Goal: Task Accomplishment & Management: Complete application form

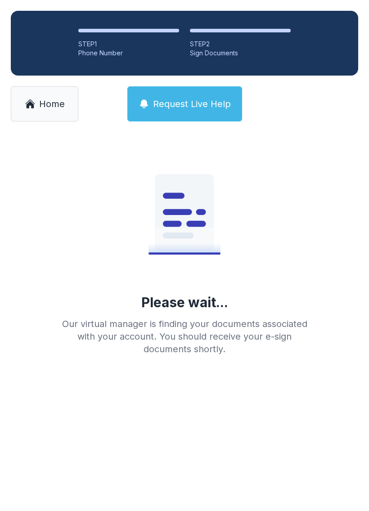
click at [212, 112] on button "Request Live Help" at bounding box center [184, 103] width 115 height 35
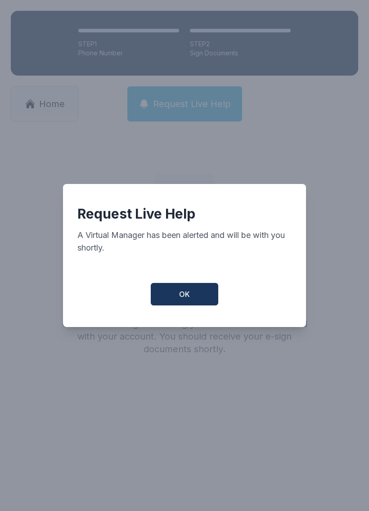
click at [192, 295] on button "OK" at bounding box center [184, 294] width 67 height 22
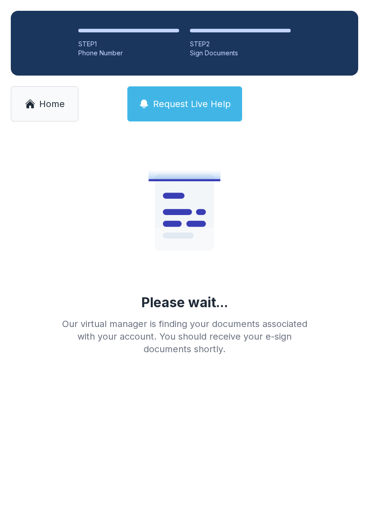
click at [203, 105] on span "Request Live Help" at bounding box center [192, 104] width 78 height 13
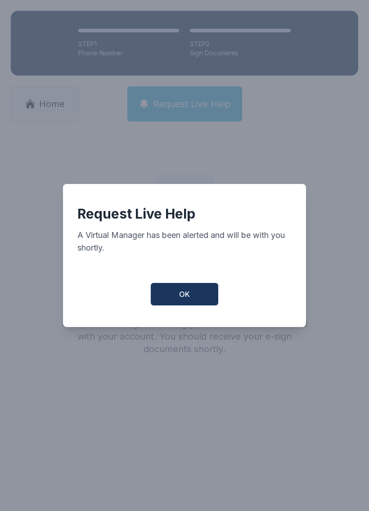
click at [186, 296] on span "OK" at bounding box center [184, 294] width 11 height 11
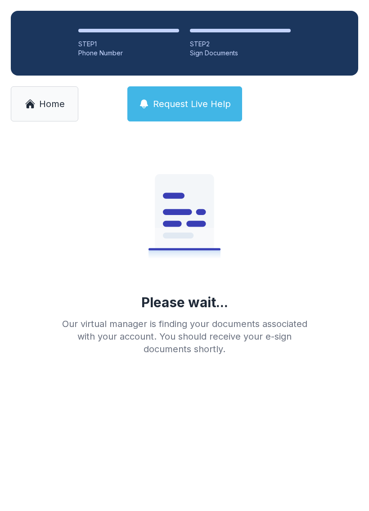
click at [127, 38] on li "STEP 1 Phone Number" at bounding box center [128, 43] width 101 height 29
click at [140, 40] on div "STEP 1" at bounding box center [128, 44] width 101 height 9
click at [49, 109] on span "Home" at bounding box center [52, 104] width 26 height 13
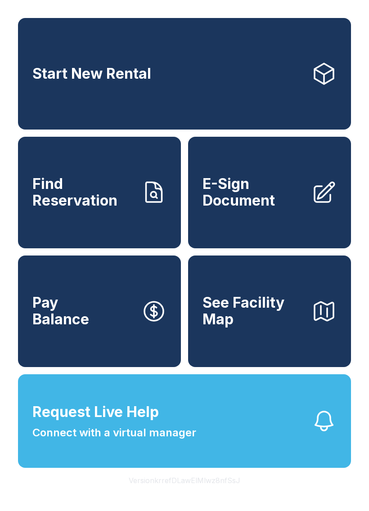
click at [145, 218] on link "Find Reservation" at bounding box center [99, 193] width 163 height 112
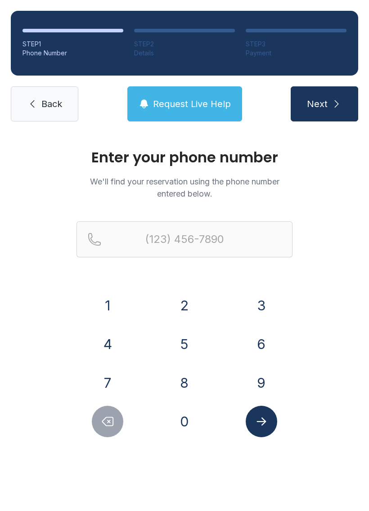
click at [259, 307] on button "3" at bounding box center [260, 305] width 31 height 31
click at [192, 427] on button "0" at bounding box center [184, 421] width 31 height 31
click at [259, 386] on button "9" at bounding box center [260, 382] width 31 height 31
click at [261, 296] on button "3" at bounding box center [260, 305] width 31 height 31
click at [261, 340] on button "6" at bounding box center [260, 343] width 31 height 31
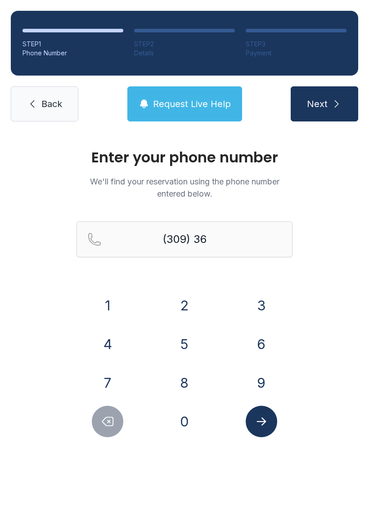
click at [188, 388] on button "8" at bounding box center [184, 382] width 31 height 31
click at [259, 302] on button "3" at bounding box center [260, 305] width 31 height 31
click at [190, 428] on button "0" at bounding box center [184, 421] width 31 height 31
click at [183, 386] on button "8" at bounding box center [184, 382] width 31 height 31
click at [257, 304] on button "3" at bounding box center [260, 305] width 31 height 31
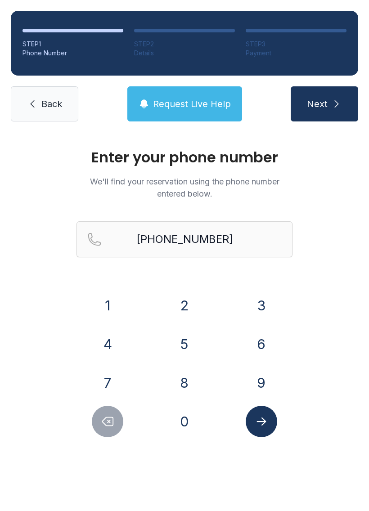
click at [267, 420] on icon "Submit lookup form" at bounding box center [260, 421] width 13 height 13
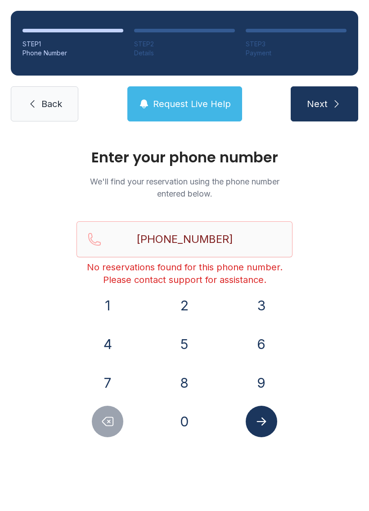
click at [257, 307] on button "3" at bounding box center [260, 305] width 31 height 31
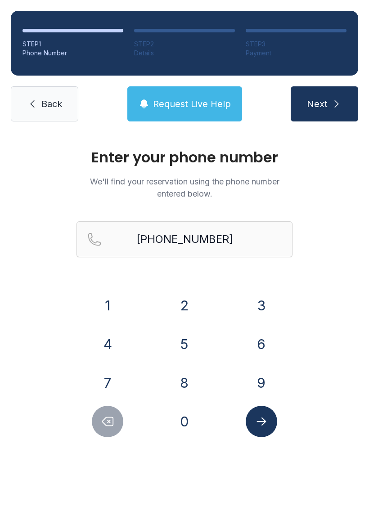
click at [109, 428] on button "Delete number" at bounding box center [107, 421] width 31 height 31
click at [109, 428] on icon "Delete number" at bounding box center [107, 421] width 13 height 13
click at [112, 424] on icon "Delete number" at bounding box center [107, 421] width 13 height 13
click at [184, 377] on button "8" at bounding box center [184, 382] width 31 height 31
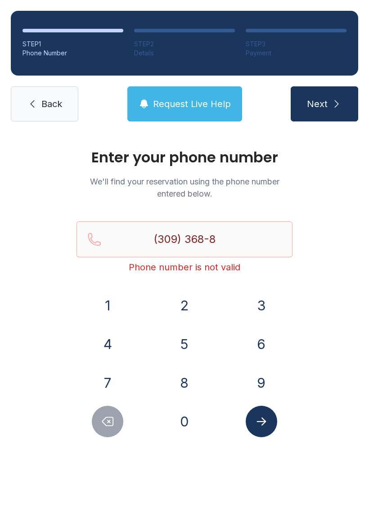
click at [108, 386] on button "7" at bounding box center [107, 382] width 31 height 31
click at [185, 338] on button "5" at bounding box center [184, 343] width 31 height 31
click at [184, 427] on button "0" at bounding box center [184, 421] width 31 height 31
click at [263, 421] on icon "Submit lookup form" at bounding box center [260, 421] width 9 height 8
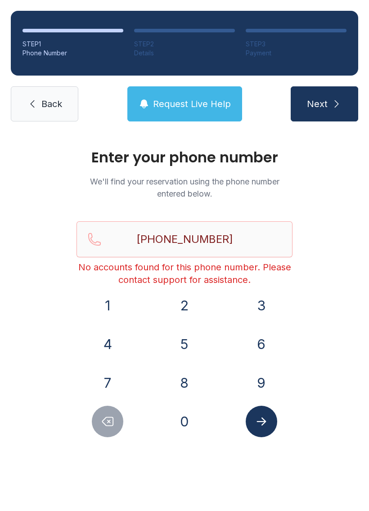
click at [338, 104] on icon "submit" at bounding box center [336, 103] width 11 height 11
click at [264, 127] on div "STEP 1 Phone Number STEP 2 Details STEP 3 Payment Back Request Live Help Next" at bounding box center [184, 66] width 369 height 132
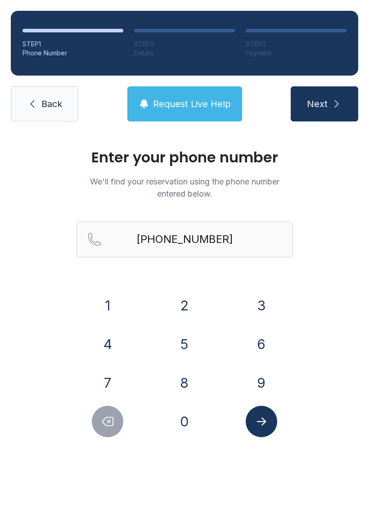
click at [191, 101] on span "Request Live Help" at bounding box center [192, 104] width 78 height 13
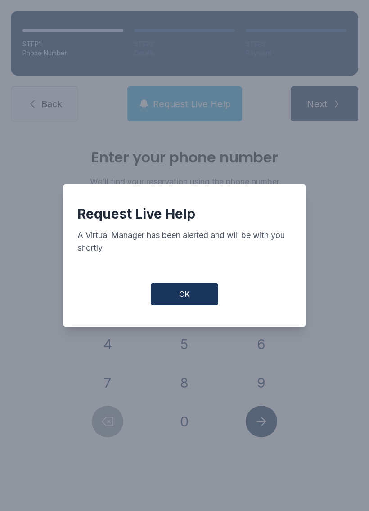
click at [184, 299] on span "OK" at bounding box center [184, 294] width 11 height 11
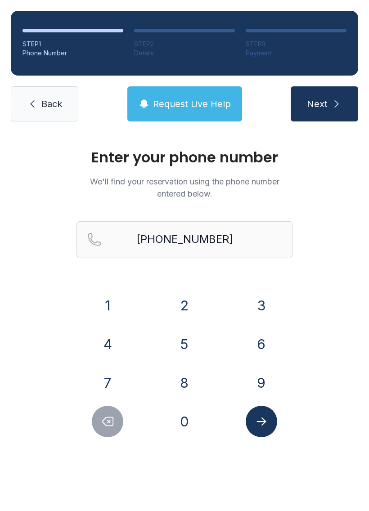
click at [107, 416] on icon "Delete number" at bounding box center [107, 421] width 13 height 13
click at [106, 416] on icon "Delete number" at bounding box center [107, 421] width 13 height 13
click at [107, 415] on icon "Delete number" at bounding box center [107, 421] width 13 height 13
click at [108, 424] on icon "Delete number" at bounding box center [107, 421] width 13 height 13
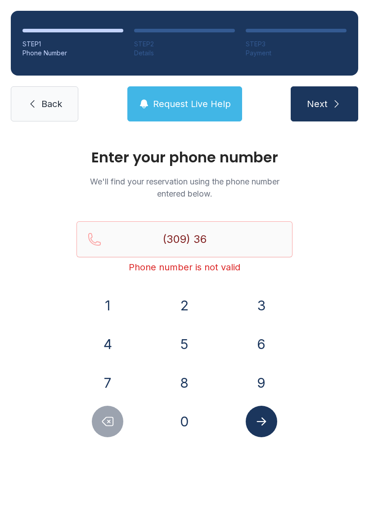
click at [107, 424] on icon "Delete number" at bounding box center [107, 421] width 13 height 13
click at [106, 421] on icon "Delete number" at bounding box center [107, 421] width 13 height 13
click at [105, 420] on icon "Delete number" at bounding box center [107, 421] width 13 height 13
type input "(3"
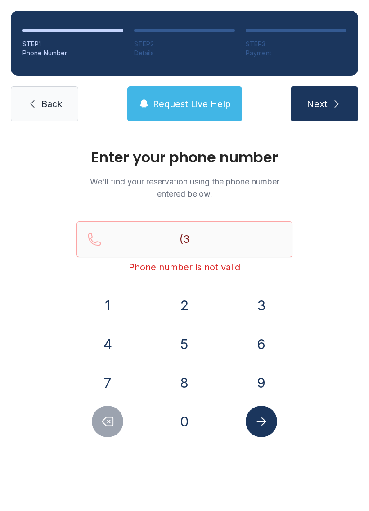
click at [105, 420] on icon "Delete number" at bounding box center [107, 421] width 13 height 13
click at [107, 421] on icon "Delete number" at bounding box center [107, 421] width 13 height 13
click at [45, 104] on span "Back" at bounding box center [51, 104] width 21 height 13
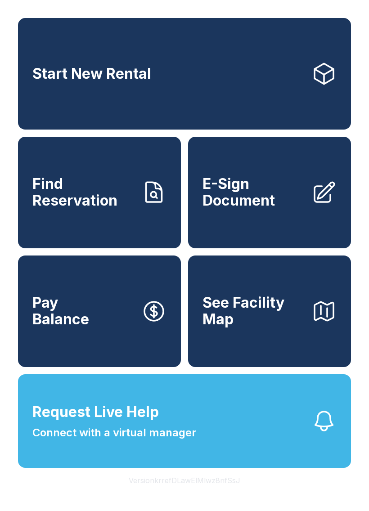
click at [238, 208] on span "E-Sign Document" at bounding box center [253, 192] width 102 height 33
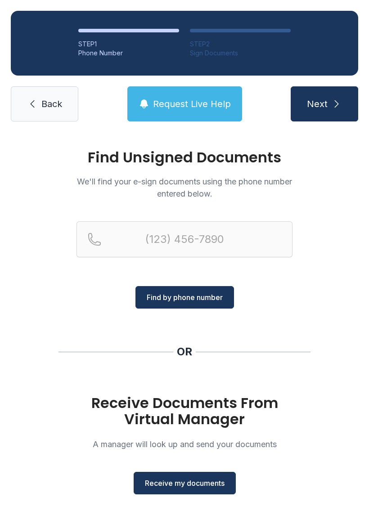
click at [56, 101] on span "Back" at bounding box center [51, 104] width 21 height 13
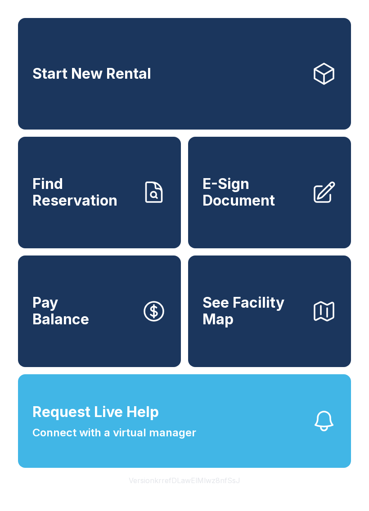
click at [119, 319] on button "Pay Balance" at bounding box center [99, 311] width 163 height 112
click at [113, 208] on span "Find Reservation" at bounding box center [83, 192] width 102 height 33
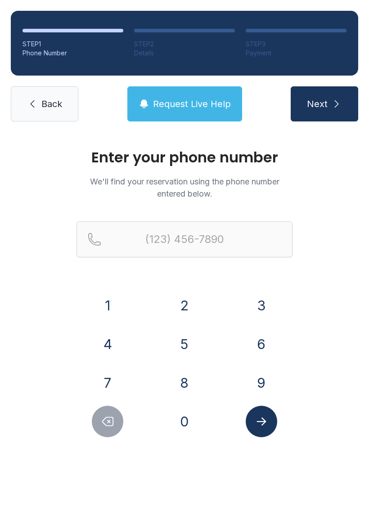
click at [252, 306] on button "3" at bounding box center [260, 305] width 31 height 31
click at [187, 428] on button "0" at bounding box center [184, 421] width 31 height 31
click at [266, 388] on button "9" at bounding box center [260, 382] width 31 height 31
click at [268, 301] on button "3" at bounding box center [260, 305] width 31 height 31
click at [263, 346] on button "6" at bounding box center [260, 343] width 31 height 31
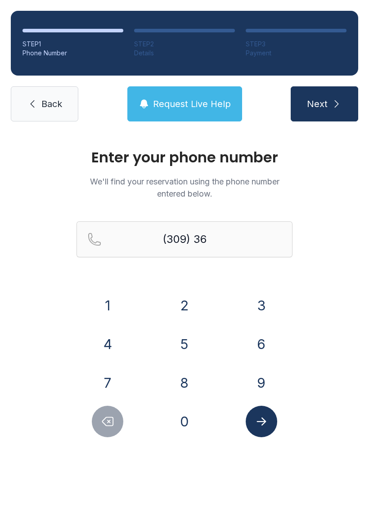
click at [186, 389] on button "8" at bounding box center [184, 382] width 31 height 31
click at [265, 299] on button "3" at bounding box center [260, 305] width 31 height 31
click at [184, 427] on button "0" at bounding box center [184, 421] width 31 height 31
click at [185, 383] on button "8" at bounding box center [184, 382] width 31 height 31
click at [261, 301] on button "3" at bounding box center [260, 305] width 31 height 31
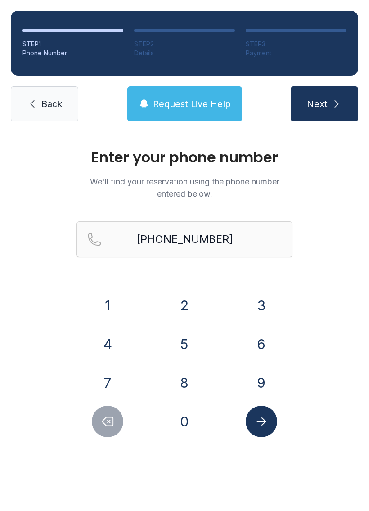
click at [266, 420] on icon "Submit lookup form" at bounding box center [260, 421] width 13 height 13
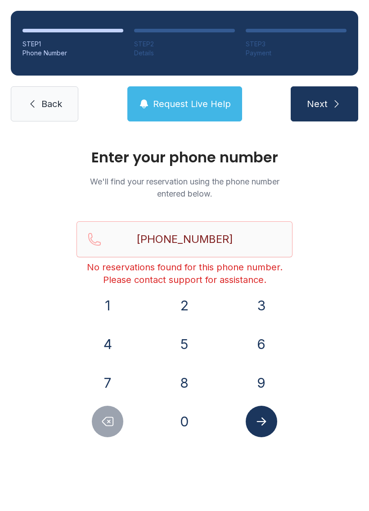
click at [108, 423] on icon "Delete number" at bounding box center [107, 421] width 13 height 13
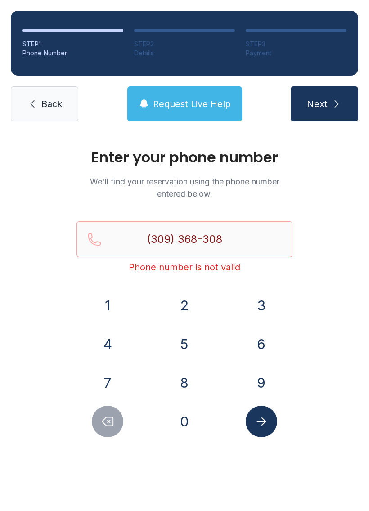
click at [108, 423] on icon "Delete number" at bounding box center [108, 421] width 11 height 9
click at [108, 431] on button "Delete number" at bounding box center [107, 421] width 31 height 31
click at [107, 431] on button "Delete number" at bounding box center [107, 421] width 31 height 31
click at [194, 386] on button "8" at bounding box center [184, 382] width 31 height 31
click at [110, 385] on button "7" at bounding box center [107, 382] width 31 height 31
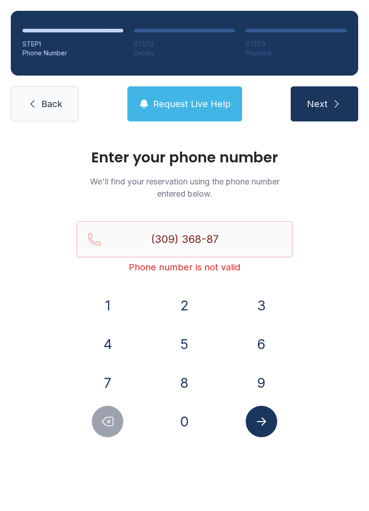
click at [184, 342] on button "5" at bounding box center [184, 343] width 31 height 31
click at [189, 423] on button "0" at bounding box center [184, 421] width 31 height 31
click at [112, 420] on icon "Delete number" at bounding box center [107, 421] width 13 height 13
click at [107, 421] on icon "Delete number" at bounding box center [107, 421] width 13 height 13
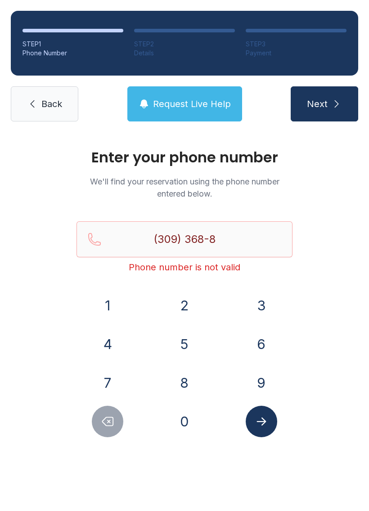
click at [108, 420] on icon "Delete number" at bounding box center [107, 421] width 13 height 13
click at [112, 428] on button "Delete number" at bounding box center [107, 421] width 31 height 31
click at [112, 430] on button "Delete number" at bounding box center [107, 421] width 31 height 31
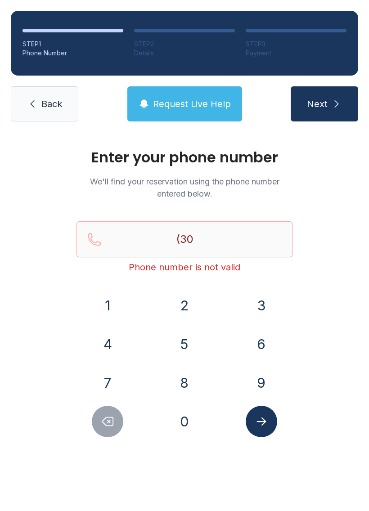
click at [111, 430] on button "Delete number" at bounding box center [107, 421] width 31 height 31
type input "(3"
click at [113, 434] on button "Delete number" at bounding box center [107, 421] width 31 height 31
click at [105, 415] on icon "Delete number" at bounding box center [107, 421] width 13 height 13
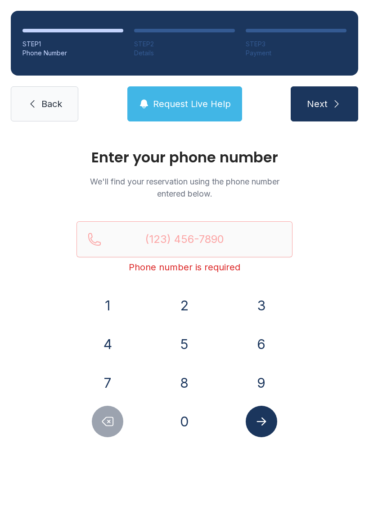
click at [109, 425] on icon "Delete number" at bounding box center [107, 421] width 13 height 13
click at [183, 104] on span "Request Live Help" at bounding box center [192, 104] width 78 height 13
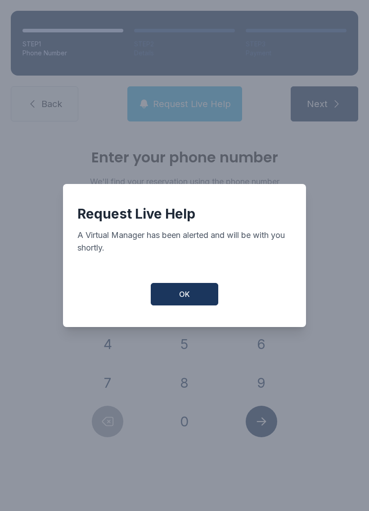
click at [187, 298] on span "OK" at bounding box center [184, 294] width 11 height 11
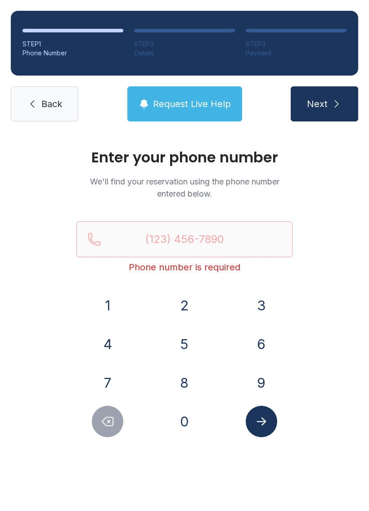
click at [43, 108] on span "Back" at bounding box center [51, 104] width 21 height 13
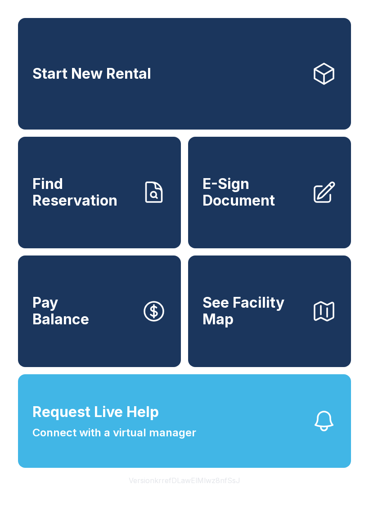
click at [252, 325] on span "See Facility Map" at bounding box center [253, 311] width 102 height 33
click at [47, 327] on span "Pay Balance" at bounding box center [60, 311] width 57 height 33
click at [241, 431] on button "Request Live Help Connect with a virtual manager" at bounding box center [184, 421] width 333 height 94
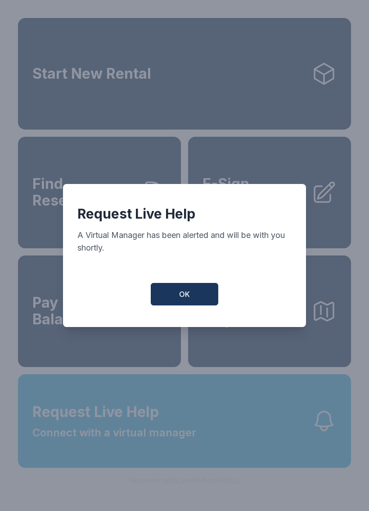
click at [190, 295] on button "OK" at bounding box center [184, 294] width 67 height 22
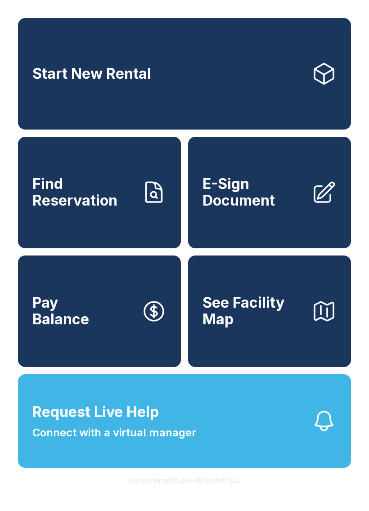
click at [264, 209] on span "E-Sign Document" at bounding box center [253, 192] width 102 height 33
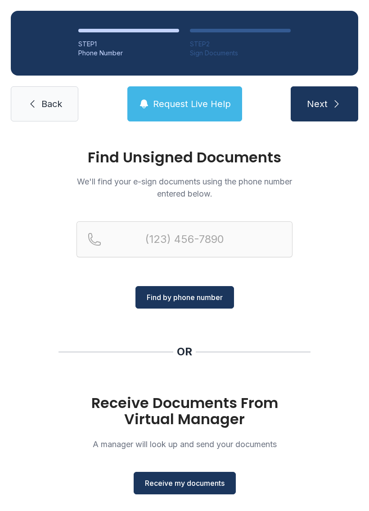
click at [332, 469] on div "Find Unsigned Documents We'll find your e-sign documents using the phone number…" at bounding box center [184, 331] width 369 height 398
click at [310, 504] on div "Find Unsigned Documents We'll find your e-sign documents using the phone number…" at bounding box center [184, 331] width 369 height 398
